Goal: Task Accomplishment & Management: Manage account settings

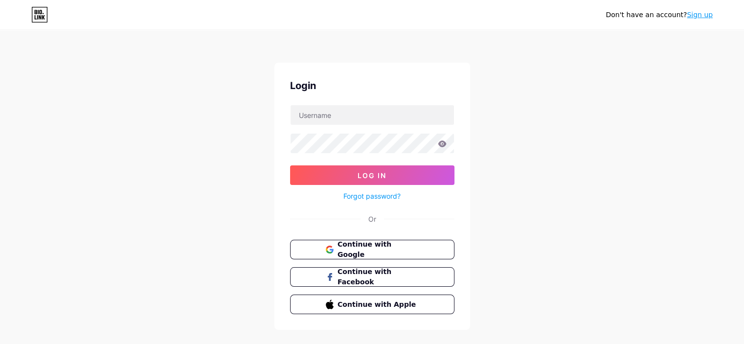
type input "[EMAIL_ADDRESS][DOMAIN_NAME]"
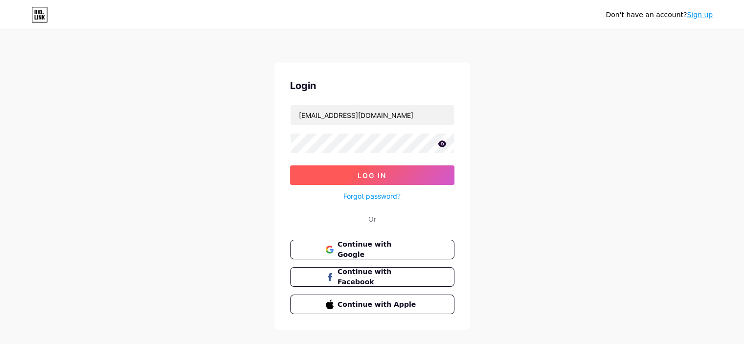
click at [355, 178] on button "Log In" at bounding box center [372, 175] width 164 height 20
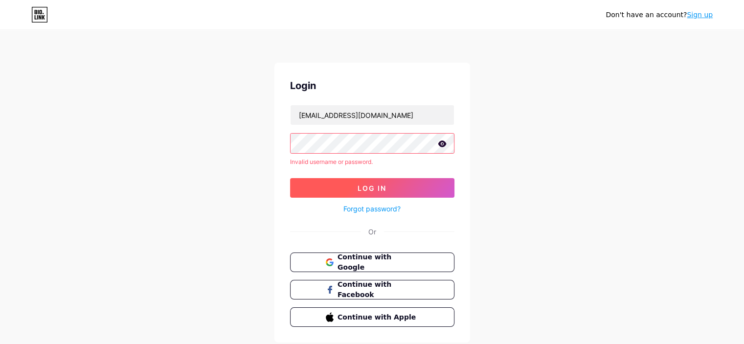
click at [381, 179] on button "Log In" at bounding box center [372, 188] width 164 height 20
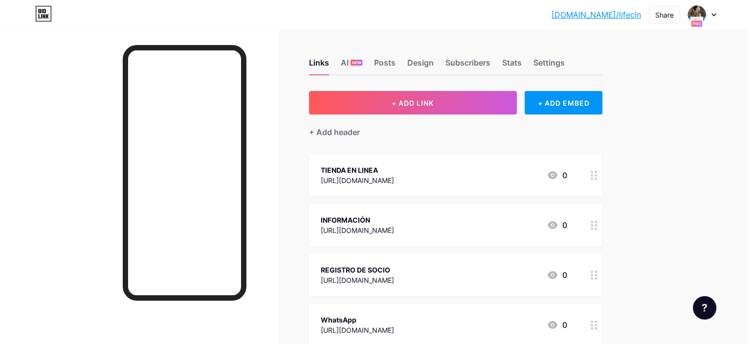
scroll to position [35, 0]
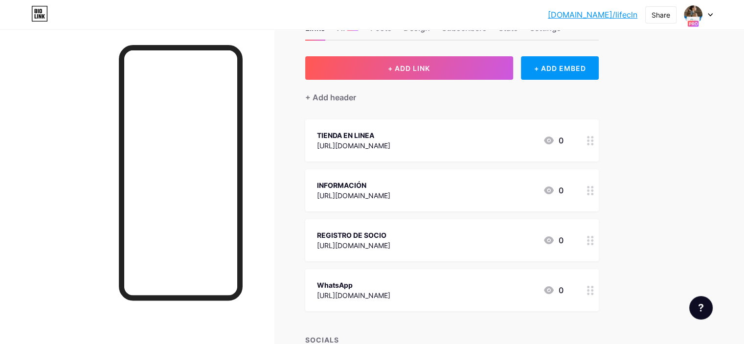
click at [390, 235] on div "REGISTRO DE SOCIO" at bounding box center [353, 235] width 73 height 10
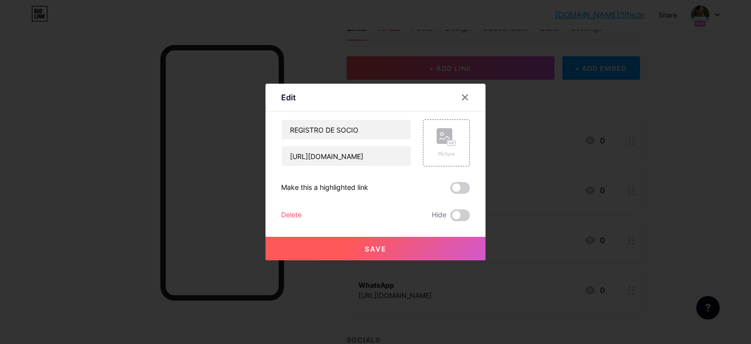
click at [402, 186] on div "Make this a highlighted link" at bounding box center [375, 188] width 189 height 12
click at [356, 187] on div "Make this a highlighted link" at bounding box center [324, 188] width 87 height 12
click at [376, 189] on div "Make this a highlighted link" at bounding box center [375, 188] width 189 height 12
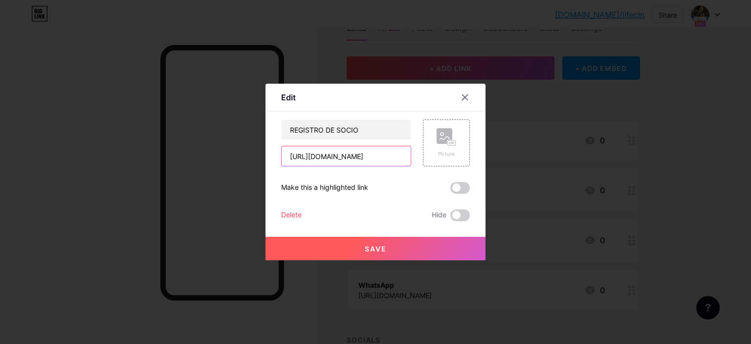
click at [369, 152] on input "[URL][DOMAIN_NAME]" at bounding box center [346, 156] width 129 height 20
paste input "[URL][DOMAIN_NAME]"
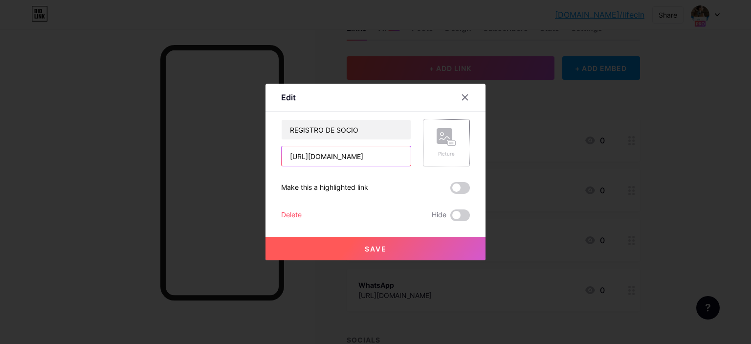
type input "[URL][DOMAIN_NAME]"
click at [451, 159] on div "Picture" at bounding box center [446, 142] width 47 height 47
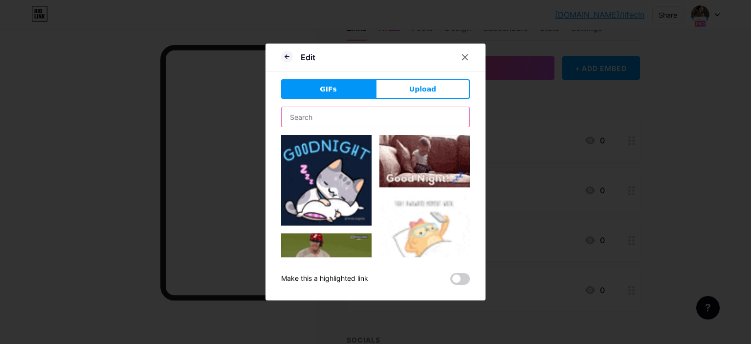
click at [363, 115] on input "text" at bounding box center [376, 117] width 188 height 20
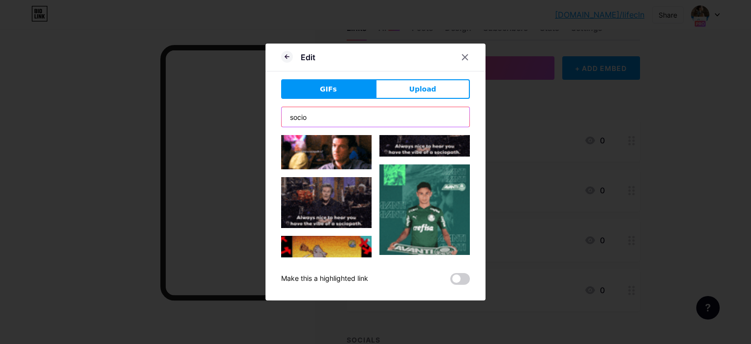
scroll to position [914, 0]
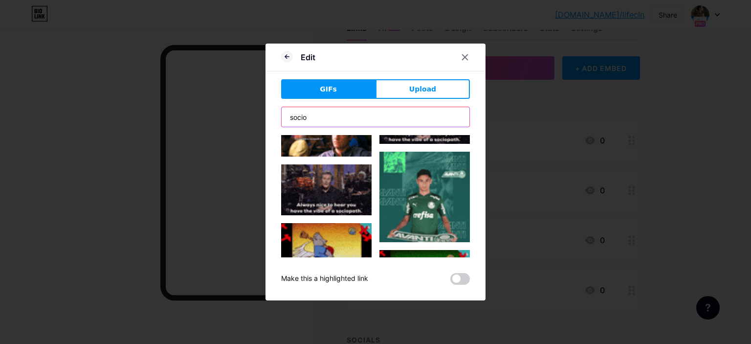
drag, startPoint x: 362, startPoint y: 118, endPoint x: 233, endPoint y: 90, distance: 131.9
click at [233, 90] on div "Edit GIFs Upload Content YouTube Play YouTube video without leaving your page. …" at bounding box center [375, 172] width 751 height 344
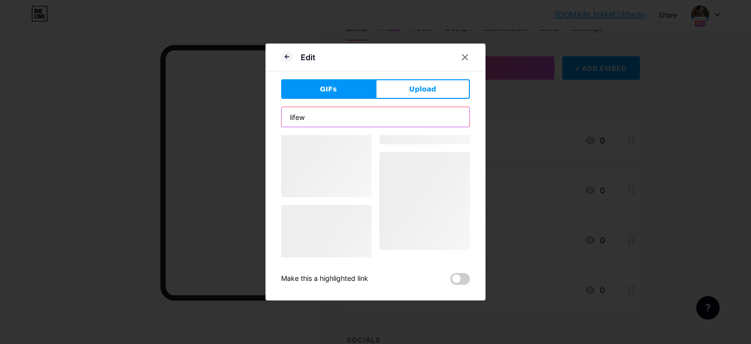
scroll to position [0, 0]
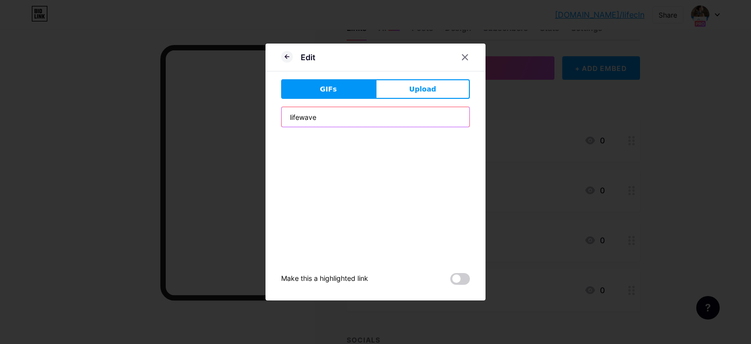
type input "lifewave"
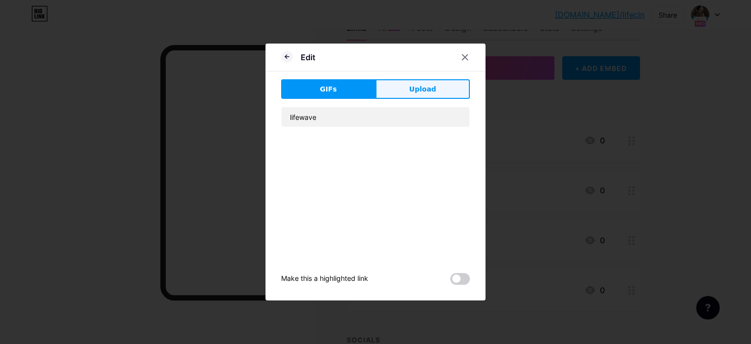
click at [411, 89] on span "Upload" at bounding box center [422, 89] width 27 height 10
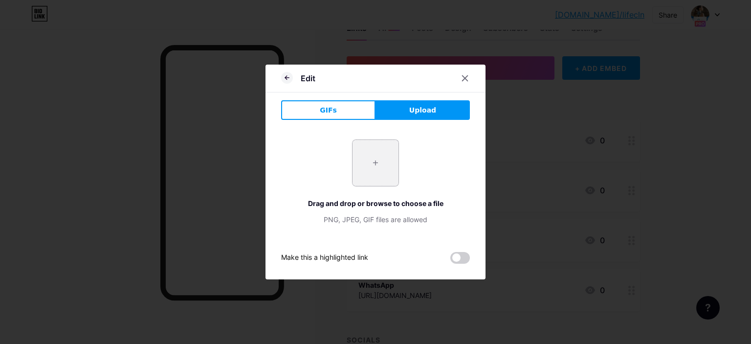
click at [375, 157] on input "file" at bounding box center [376, 163] width 46 height 46
type input "C:\fakepath\unnamed.png"
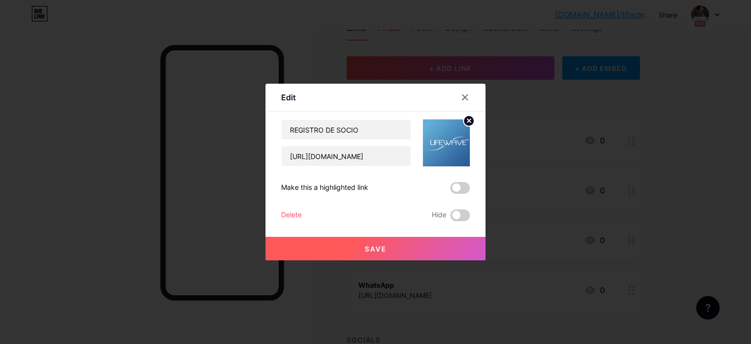
click at [385, 245] on span "Save" at bounding box center [376, 249] width 22 height 8
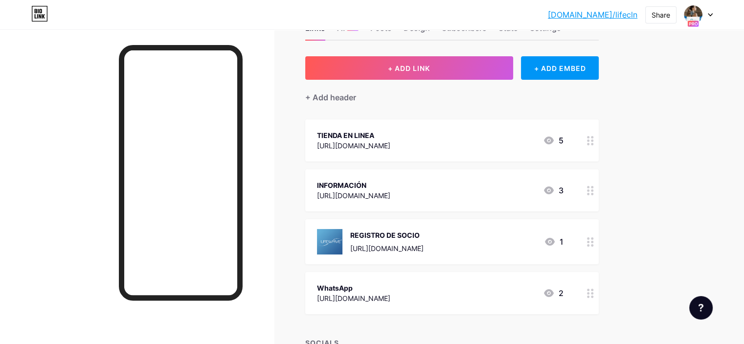
click at [593, 143] on circle at bounding box center [592, 144] width 2 height 2
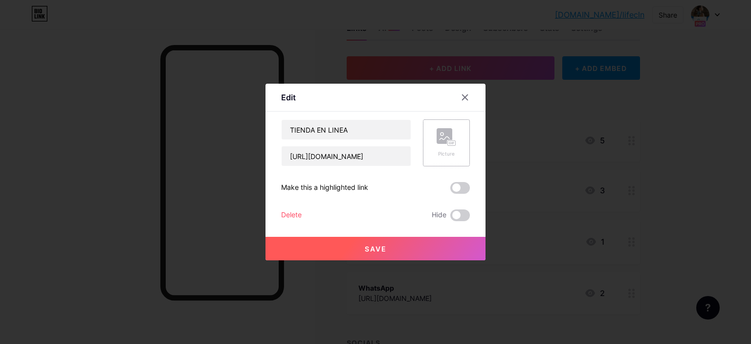
click at [457, 136] on div "Picture" at bounding box center [446, 142] width 47 height 47
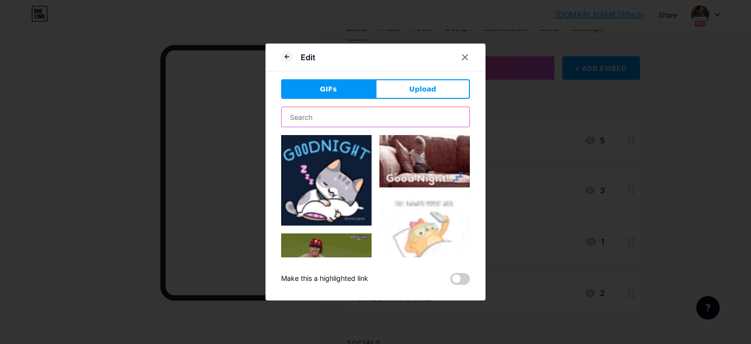
click at [336, 113] on input "text" at bounding box center [376, 117] width 188 height 20
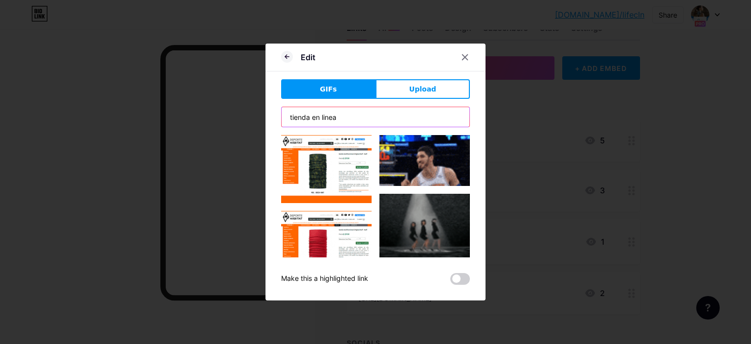
type input "tienda en linea"
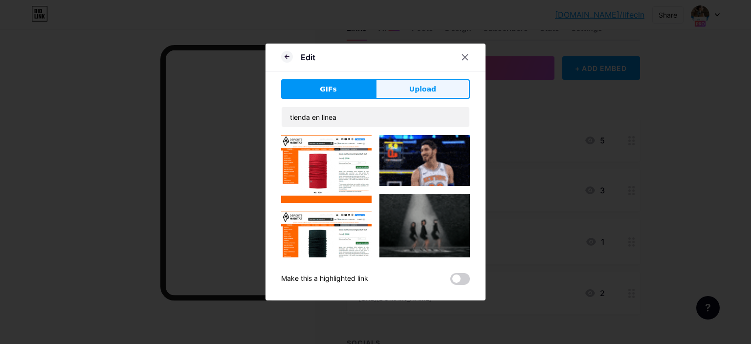
click at [413, 95] on button "Upload" at bounding box center [423, 89] width 94 height 20
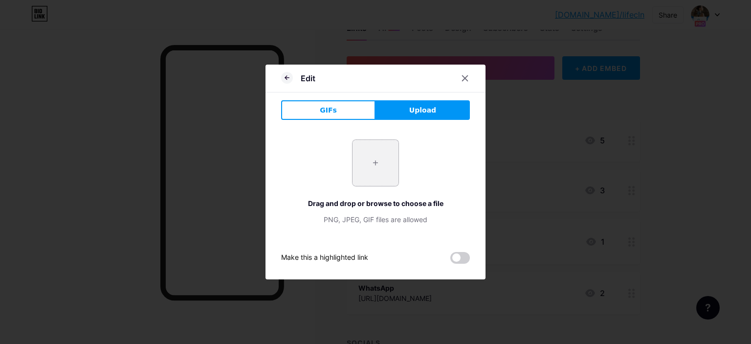
click at [372, 159] on input "file" at bounding box center [376, 163] width 46 height 46
type input "C:\fakepath\images (1).png"
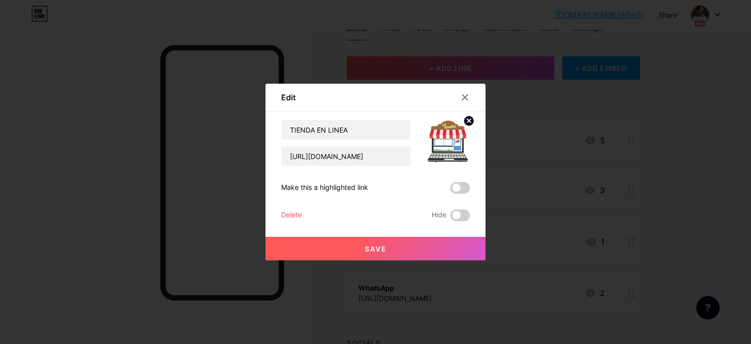
click at [376, 246] on span "Save" at bounding box center [376, 249] width 22 height 8
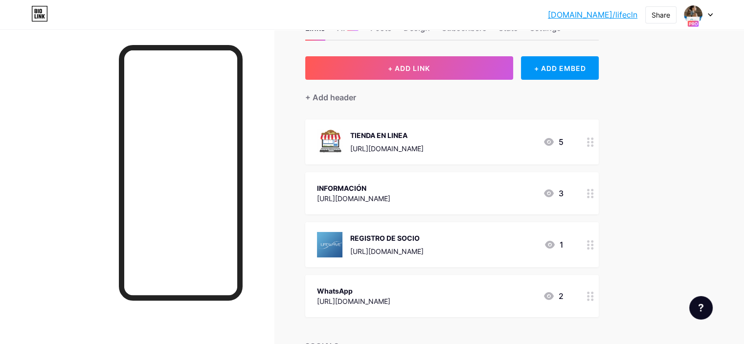
click at [590, 196] on circle at bounding box center [588, 197] width 2 height 2
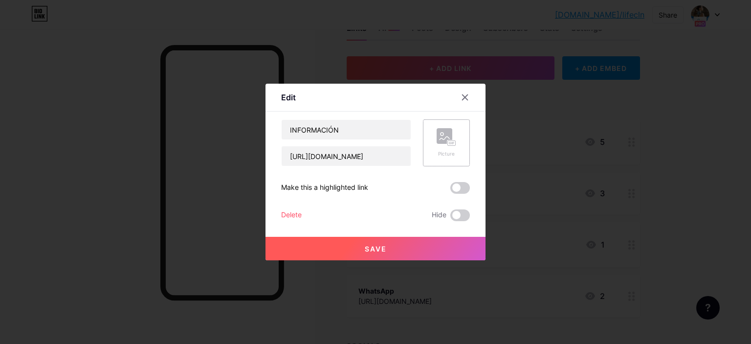
click at [450, 134] on rect at bounding box center [445, 136] width 16 height 16
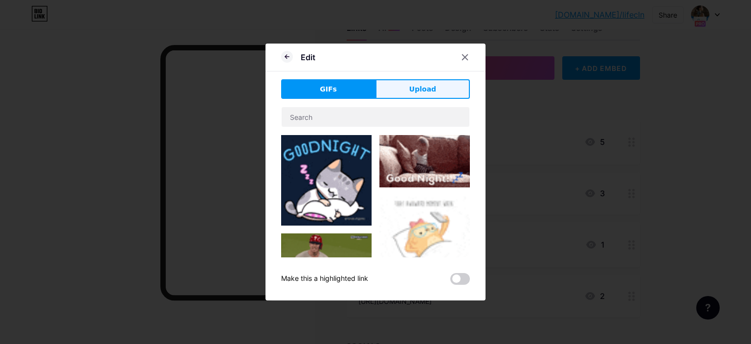
click at [417, 97] on button "Upload" at bounding box center [423, 89] width 94 height 20
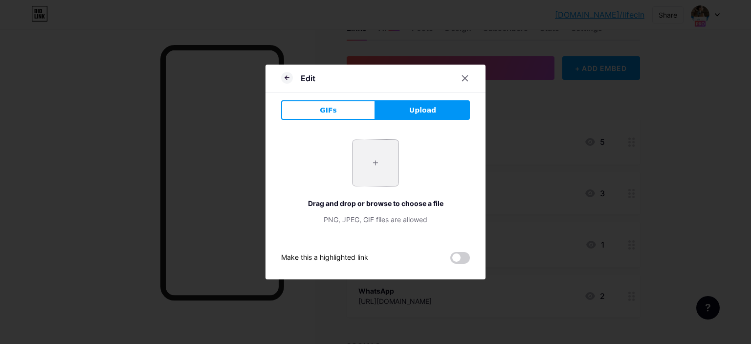
click at [373, 155] on input "file" at bounding box center [376, 163] width 46 height 46
type input "C:\fakepath\5639164.png"
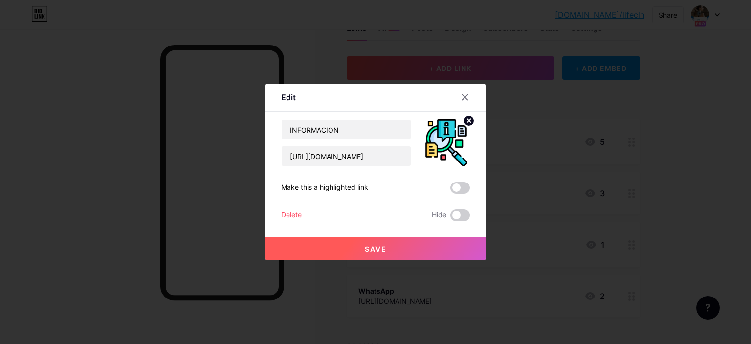
click at [378, 250] on span "Save" at bounding box center [376, 249] width 22 height 8
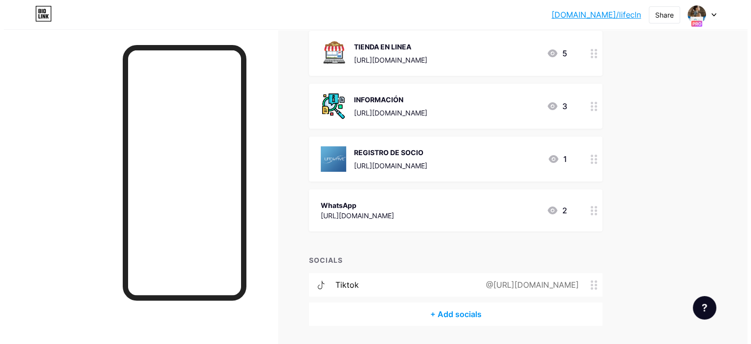
scroll to position [127, 0]
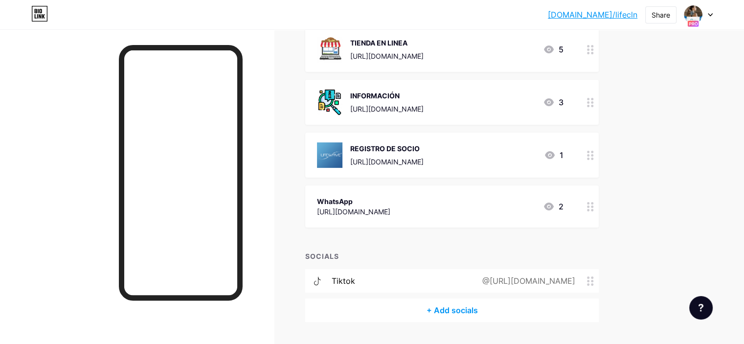
click at [590, 207] on circle at bounding box center [588, 206] width 2 height 2
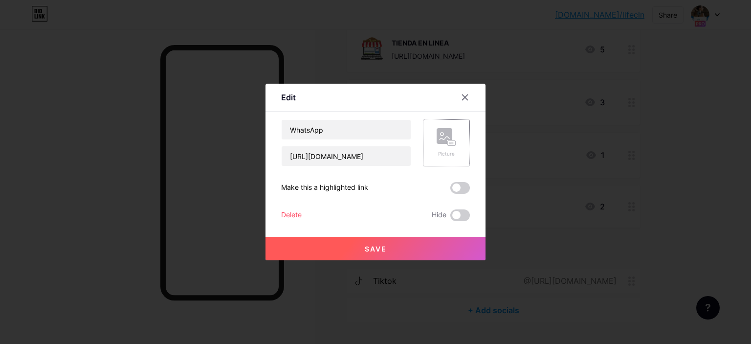
click at [438, 144] on icon at bounding box center [447, 137] width 20 height 18
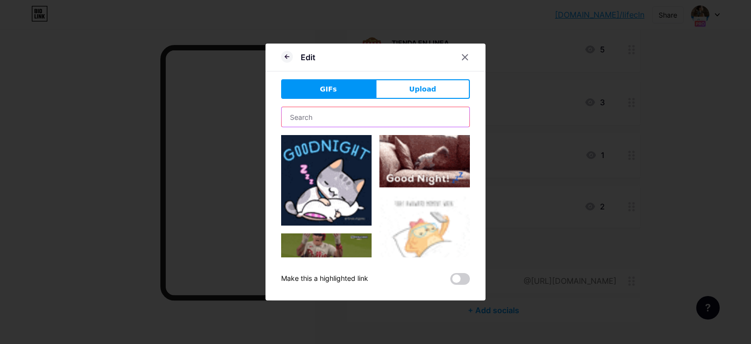
click at [360, 112] on input "text" at bounding box center [376, 117] width 188 height 20
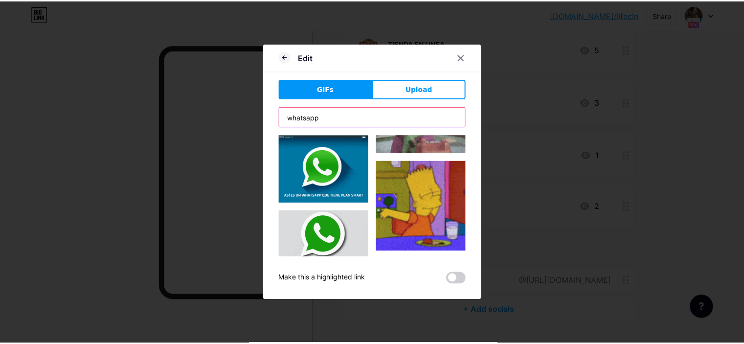
scroll to position [512, 0]
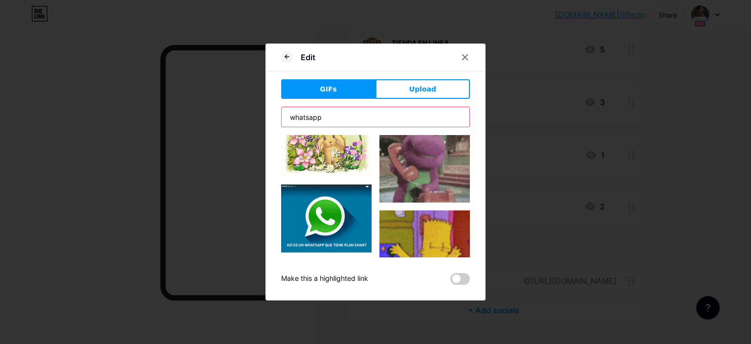
type input "whatsapp"
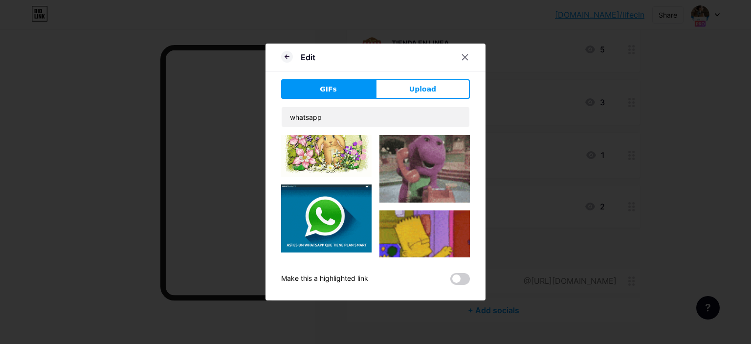
click at [335, 189] on img at bounding box center [326, 218] width 91 height 68
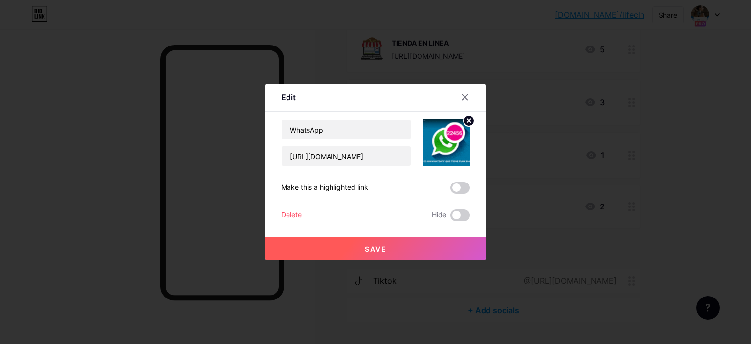
click at [380, 250] on span "Save" at bounding box center [376, 249] width 22 height 8
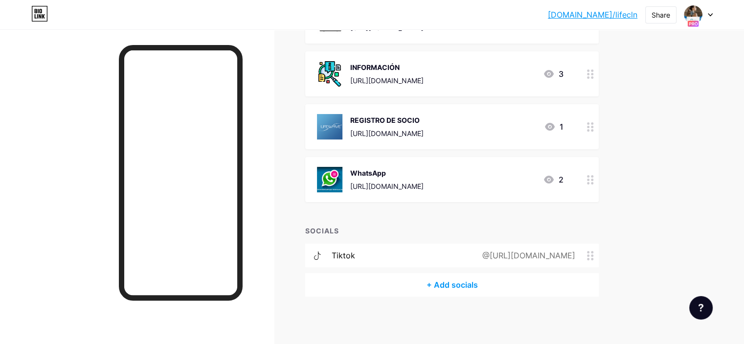
scroll to position [156, 0]
click at [497, 283] on div "+ Add socials" at bounding box center [452, 283] width 294 height 23
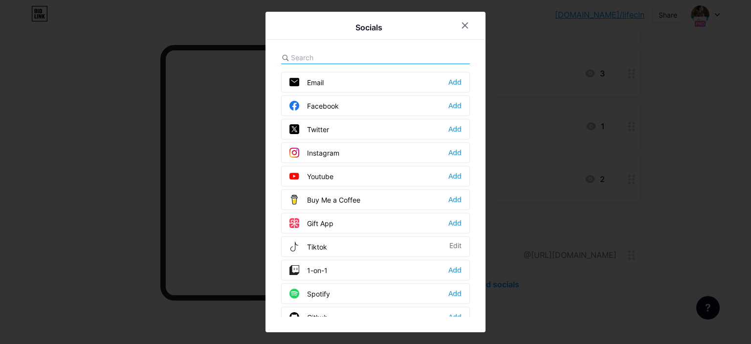
click at [587, 166] on div at bounding box center [375, 172] width 751 height 344
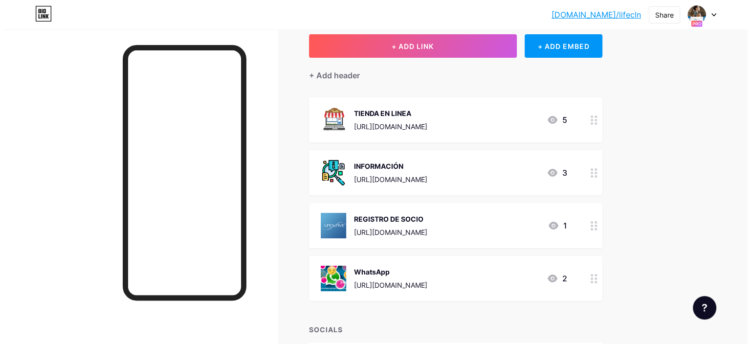
scroll to position [54, 0]
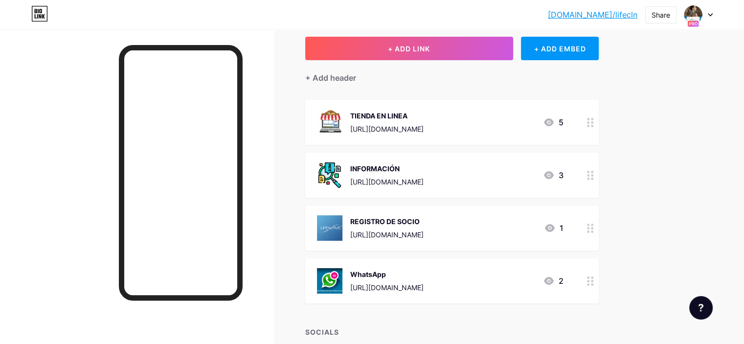
drag, startPoint x: 724, startPoint y: 126, endPoint x: 692, endPoint y: 22, distance: 108.6
click at [692, 22] on rect at bounding box center [692, 24] width 11 height 6
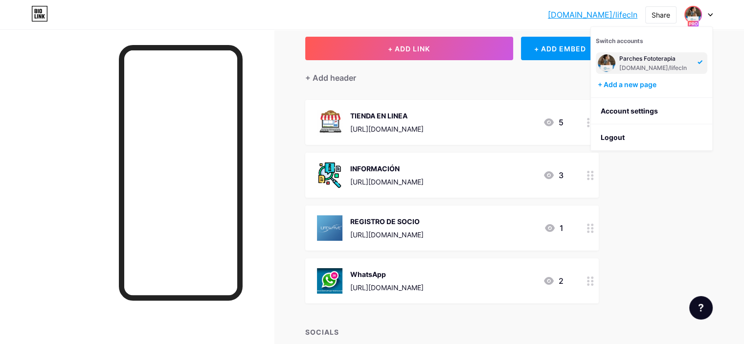
click at [692, 22] on rect at bounding box center [692, 24] width 11 height 6
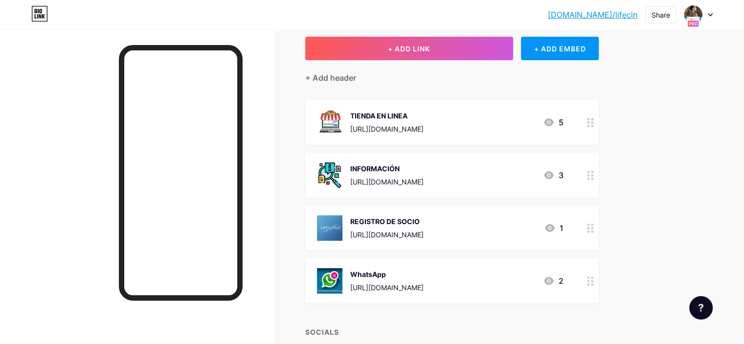
click at [608, 12] on link "[DOMAIN_NAME]/lifecln" at bounding box center [593, 15] width 90 height 12
click at [424, 124] on div "[URL][DOMAIN_NAME]" at bounding box center [386, 129] width 73 height 10
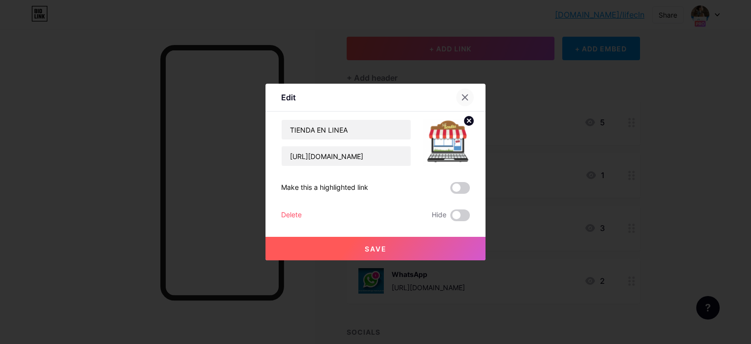
click at [466, 103] on div at bounding box center [465, 98] width 18 height 18
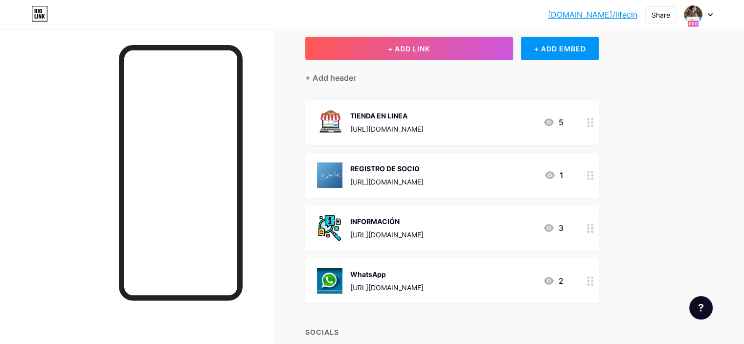
click at [599, 126] on div at bounding box center [590, 122] width 17 height 45
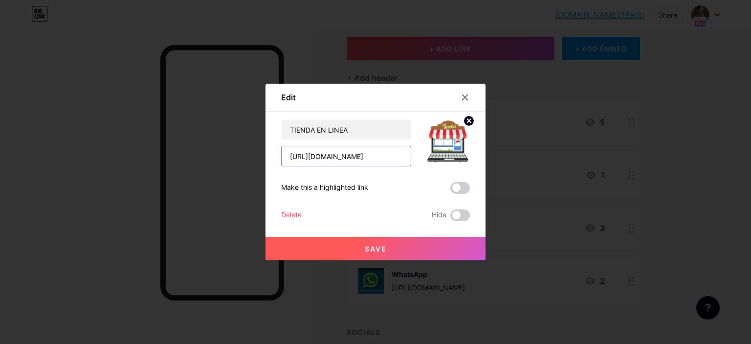
click at [387, 151] on input "[URL][DOMAIN_NAME]" at bounding box center [346, 156] width 129 height 20
paste input "[URL][DOMAIN_NAME]"
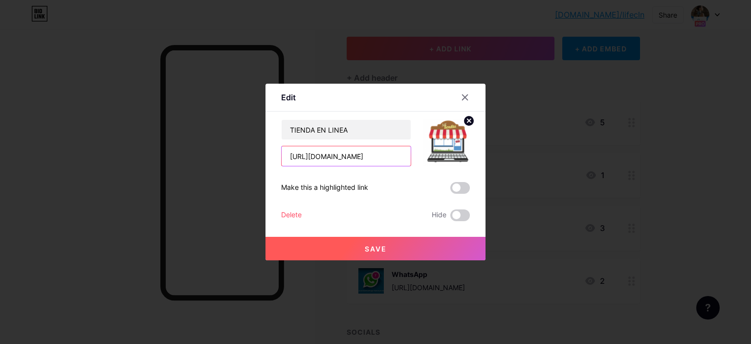
scroll to position [0, 72]
type input "[URL][DOMAIN_NAME]"
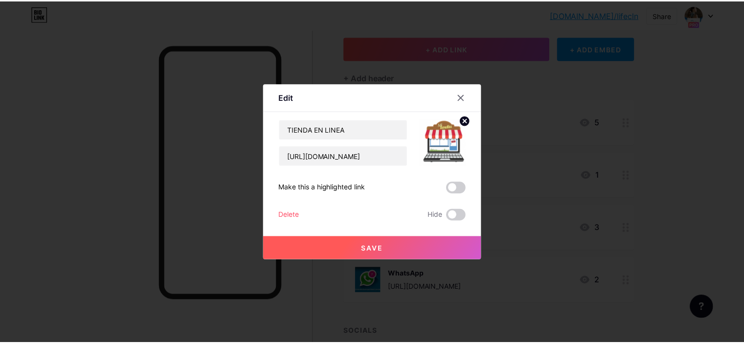
scroll to position [0, 0]
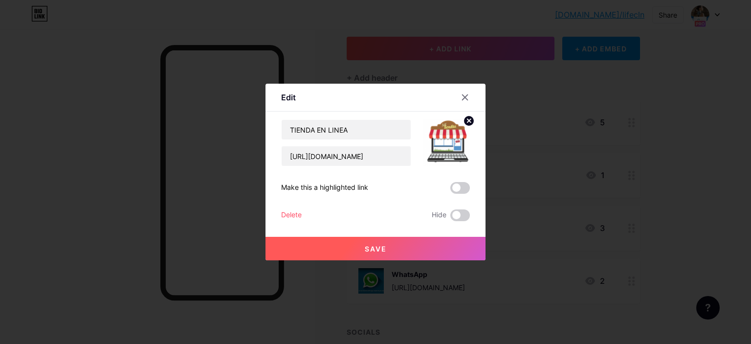
click at [382, 254] on button "Save" at bounding box center [376, 248] width 220 height 23
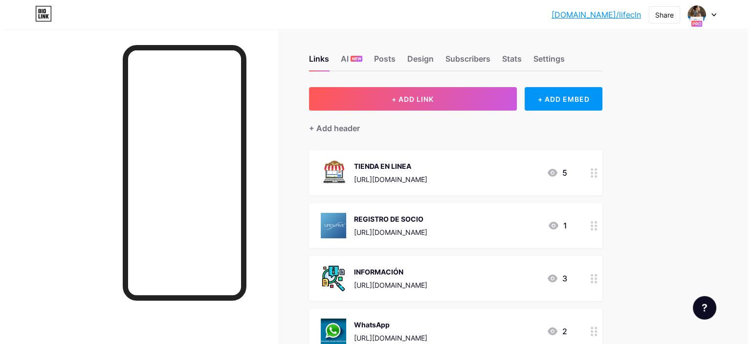
scroll to position [3, 0]
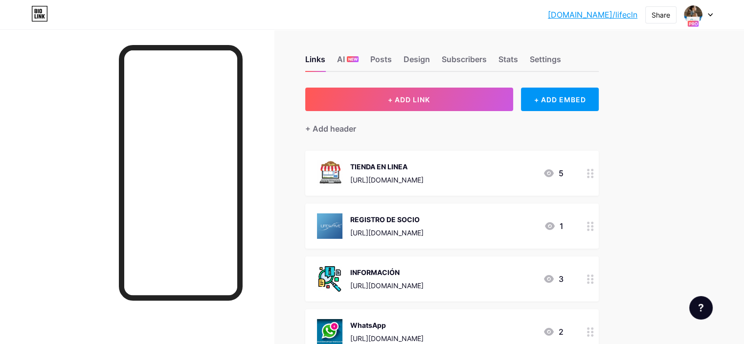
click at [616, 11] on link "[DOMAIN_NAME]/lifecln" at bounding box center [593, 15] width 90 height 12
click at [424, 225] on div "REGISTRO DE SOCIO https://lifewave.com/LifeCln/enrollment/EnrollerSelection?id=…" at bounding box center [386, 225] width 73 height 25
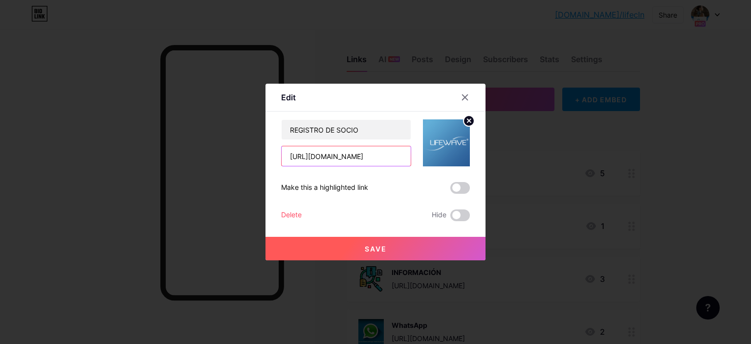
click at [387, 155] on input "[URL][DOMAIN_NAME]" at bounding box center [346, 156] width 129 height 20
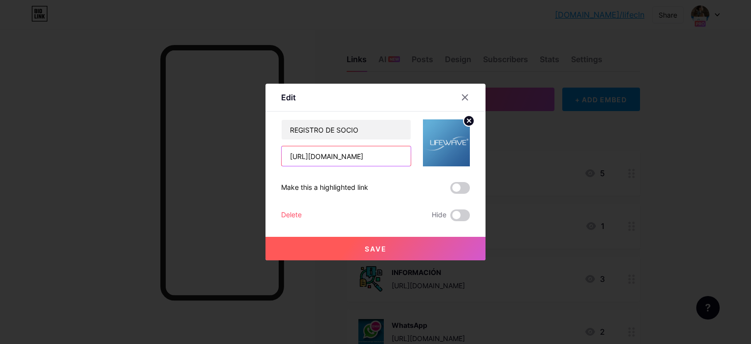
click at [291, 158] on input "[URL][DOMAIN_NAME]" at bounding box center [346, 156] width 129 height 20
drag, startPoint x: 291, startPoint y: 158, endPoint x: 630, endPoint y: 152, distance: 339.6
click at [630, 152] on div "Edit Content YouTube Play YouTube video without leaving your page. ADD Vimeo Pl…" at bounding box center [375, 172] width 751 height 344
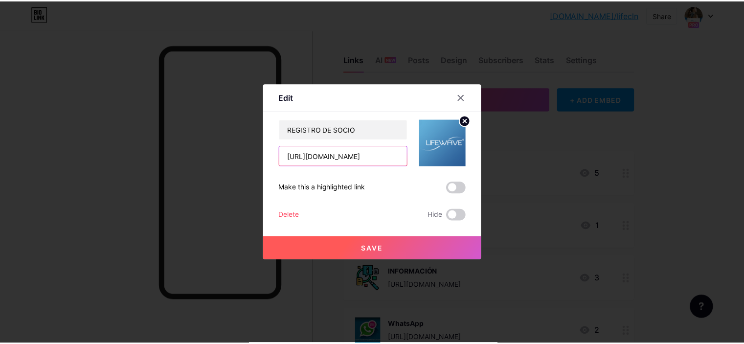
scroll to position [0, 0]
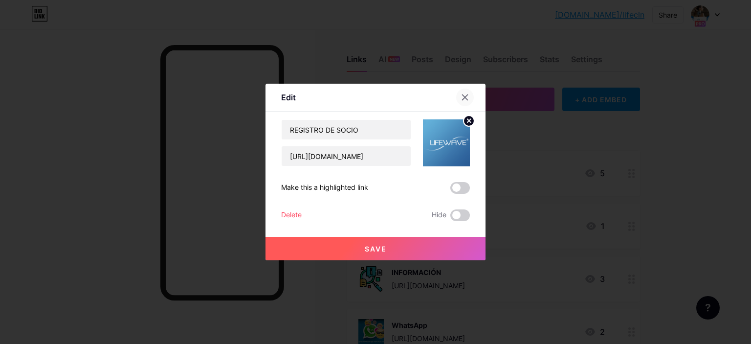
click at [462, 97] on icon at bounding box center [465, 97] width 8 height 8
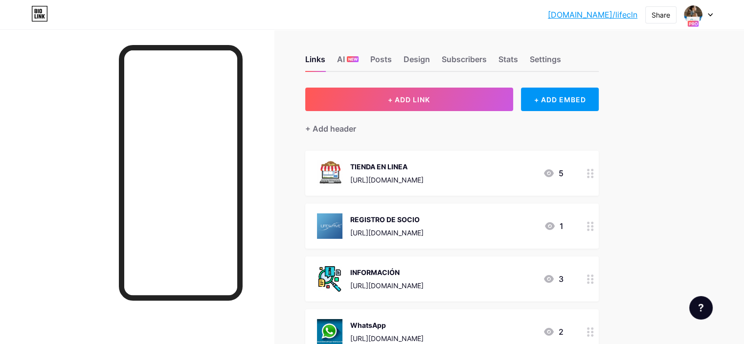
click at [424, 283] on div "[URL][DOMAIN_NAME]" at bounding box center [386, 285] width 73 height 10
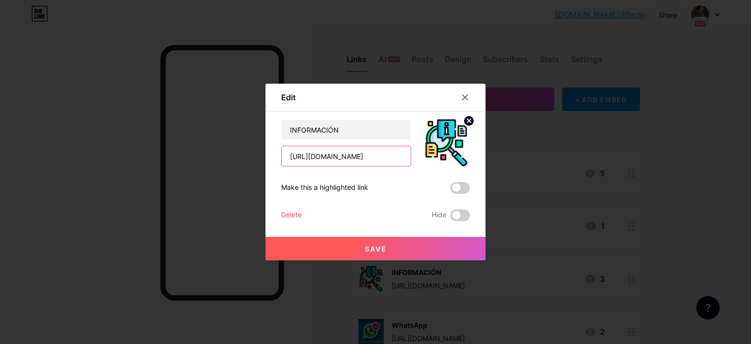
drag, startPoint x: 371, startPoint y: 156, endPoint x: 239, endPoint y: 161, distance: 132.2
click at [239, 161] on div "Edit Content YouTube Play YouTube video without leaving your page. ADD Vimeo Pl…" at bounding box center [375, 172] width 751 height 344
click at [466, 96] on icon at bounding box center [465, 97] width 5 height 5
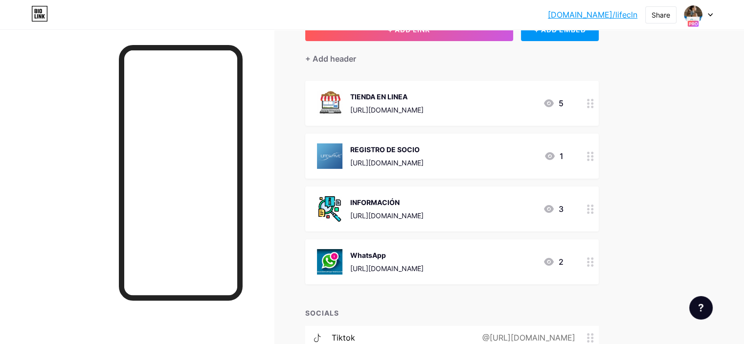
scroll to position [77, 0]
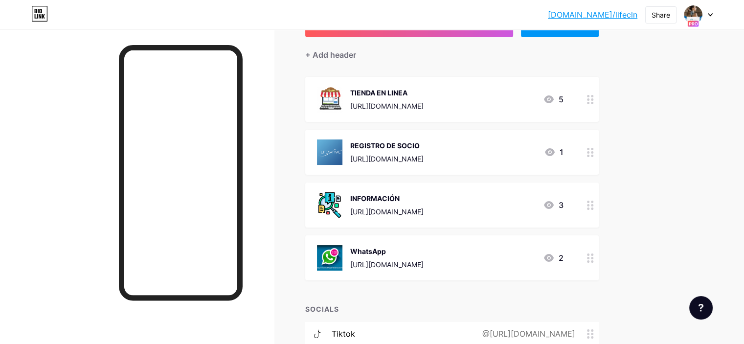
click at [424, 246] on div "WhatsApp" at bounding box center [386, 251] width 73 height 10
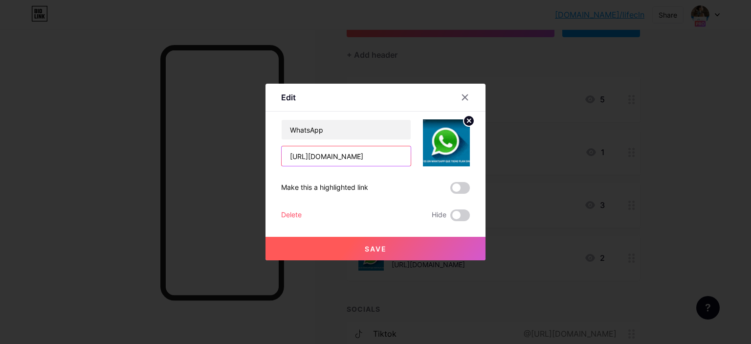
click at [372, 156] on input "[URL][DOMAIN_NAME]" at bounding box center [346, 156] width 129 height 20
click at [467, 98] on icon at bounding box center [465, 97] width 8 height 8
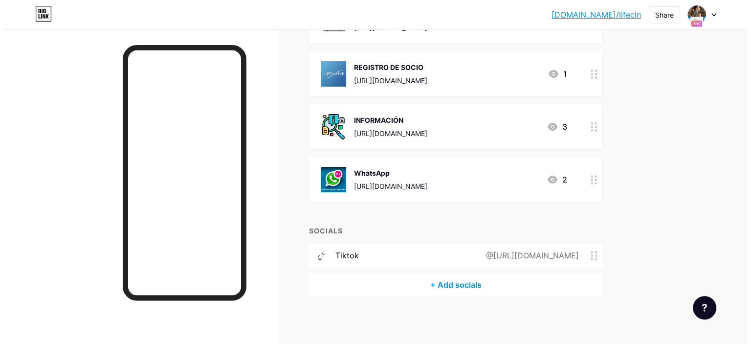
scroll to position [156, 0]
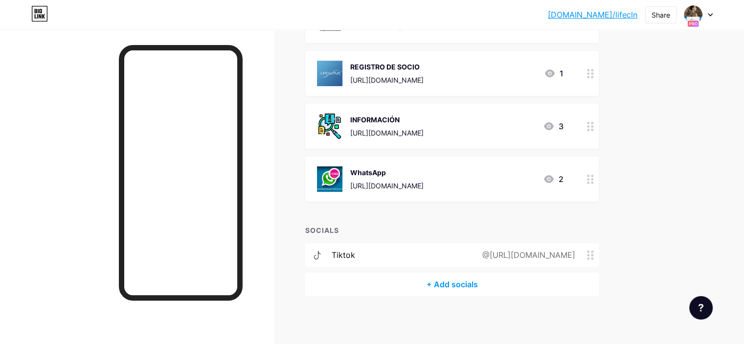
click at [393, 262] on div "tiktok @https://www.tiktok.com/lifewavemx" at bounding box center [452, 254] width 294 height 23
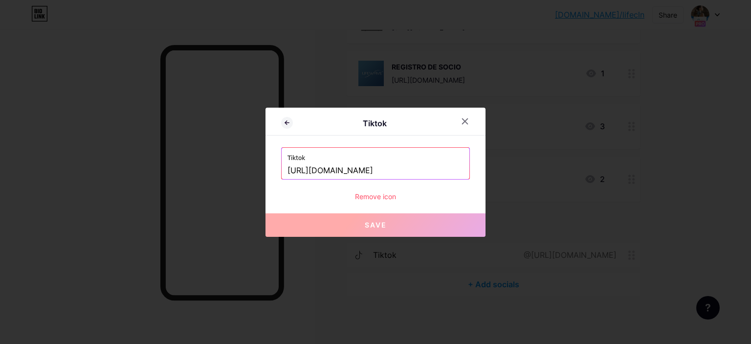
drag, startPoint x: 422, startPoint y: 176, endPoint x: 240, endPoint y: 173, distance: 182.0
click at [240, 173] on div "Tiktok Tiktok https://www.tiktok.com/lifewavemx Remove icon Save" at bounding box center [375, 172] width 751 height 344
